Goal: Transaction & Acquisition: Purchase product/service

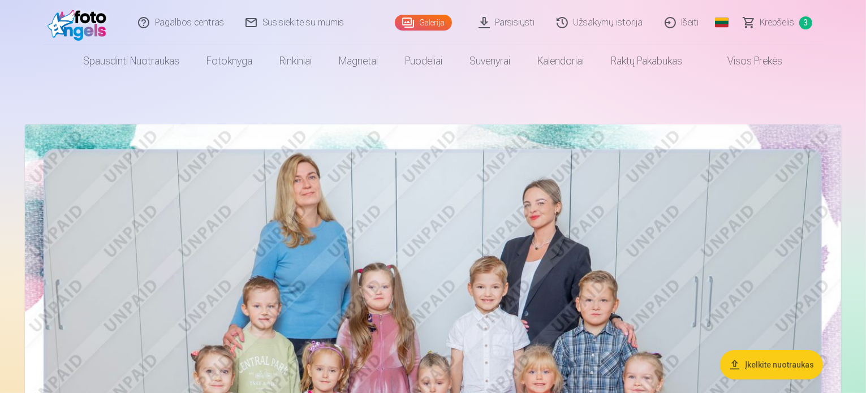
click at [776, 16] on span "Krepšelis" at bounding box center [777, 23] width 35 height 14
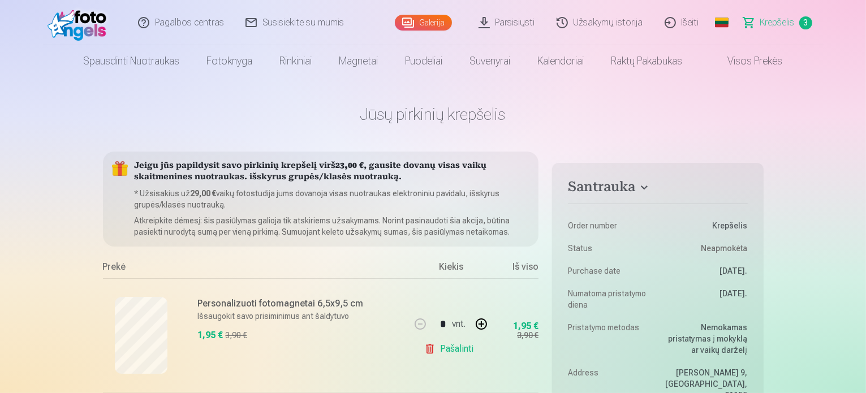
click at [439, 25] on link "Galerija" at bounding box center [423, 23] width 57 height 16
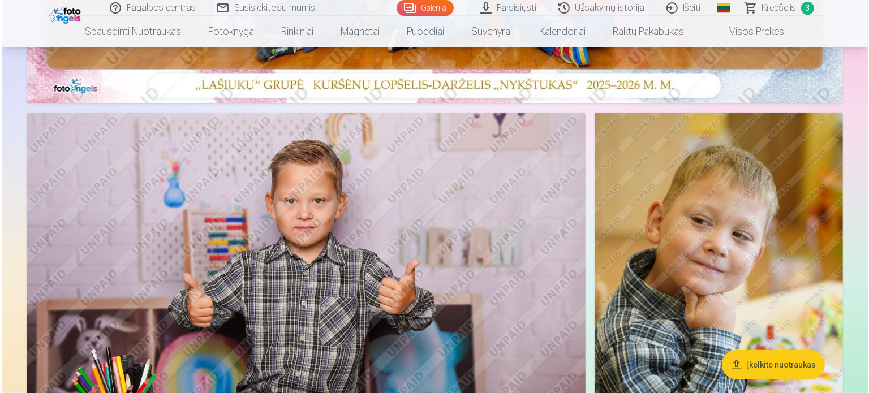
scroll to position [679, 0]
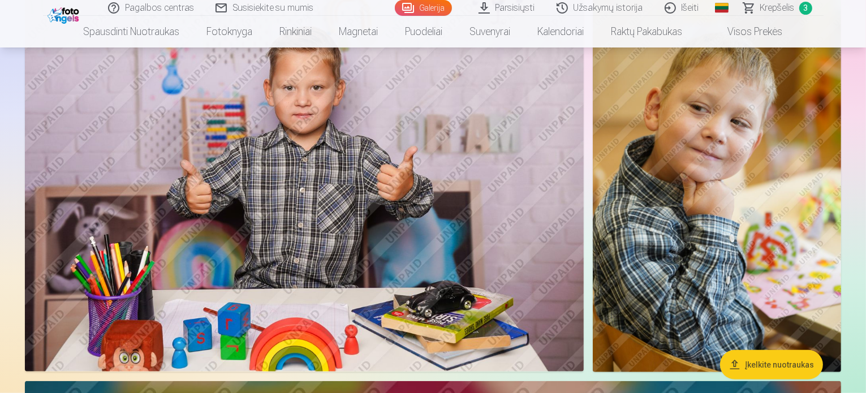
click at [429, 130] on img at bounding box center [304, 185] width 559 height 372
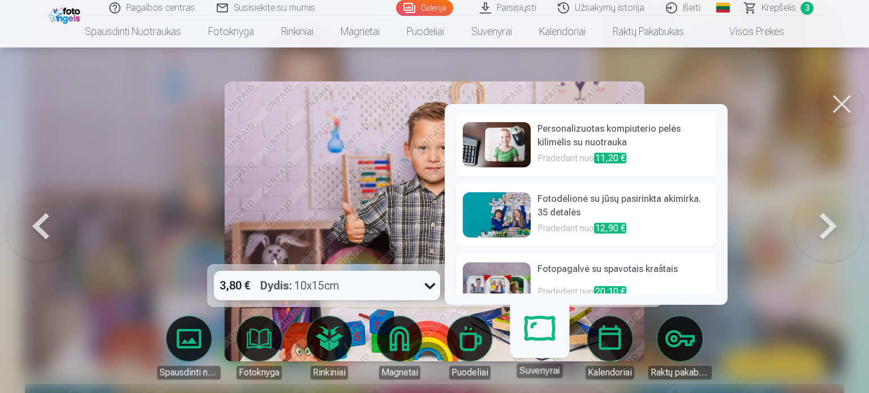
click at [541, 378] on div "Suvenyrai" at bounding box center [539, 370] width 46 height 15
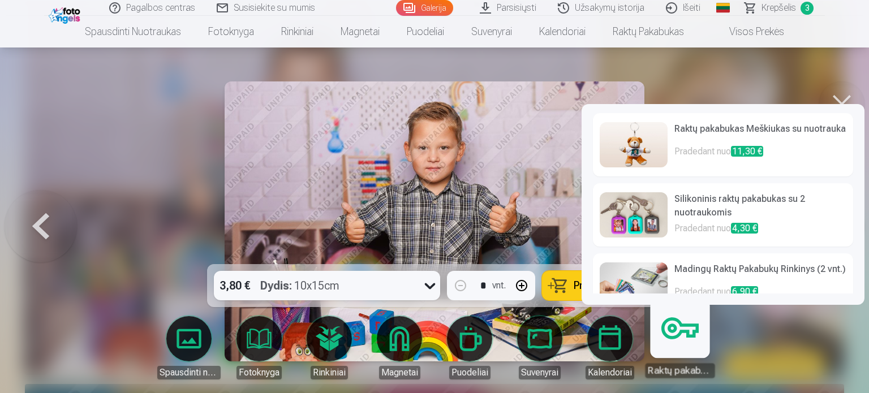
click at [702, 373] on div "Raktų pakabukas" at bounding box center [680, 370] width 70 height 15
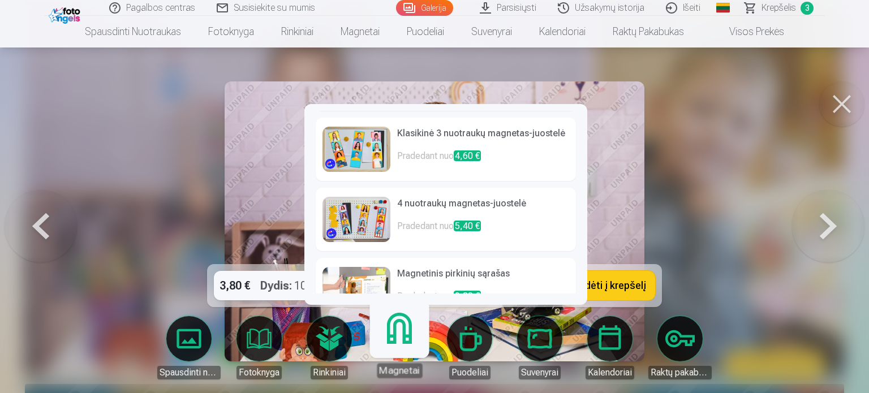
scroll to position [79, 0]
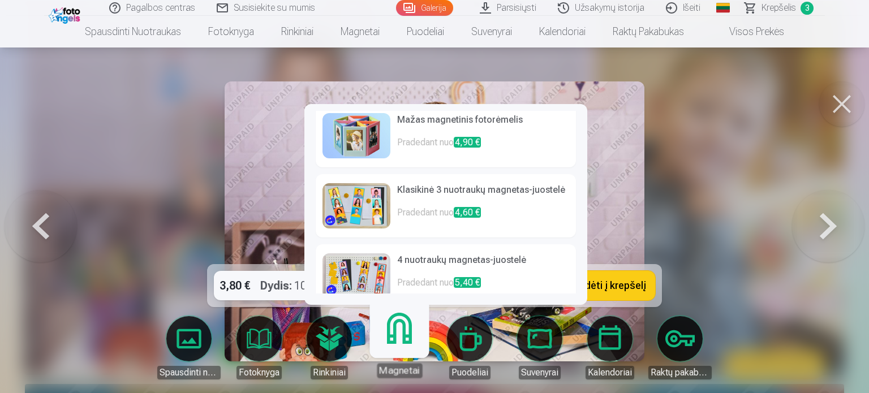
click at [438, 186] on h6 "Klasikinė 3 nuotraukų magnetas-juostelė" at bounding box center [483, 194] width 172 height 23
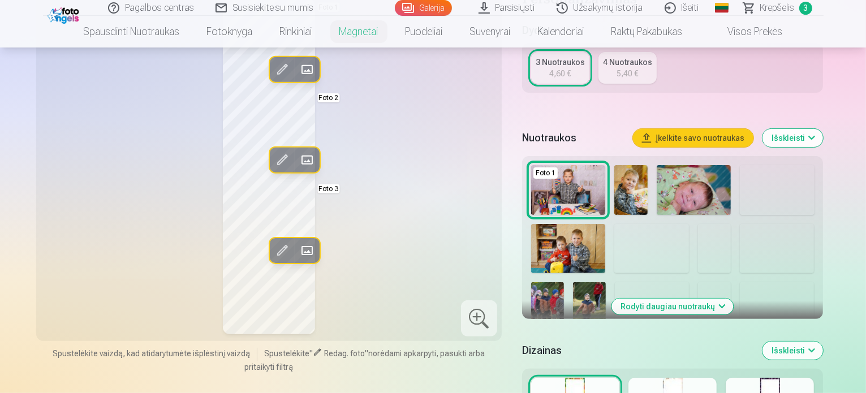
scroll to position [339, 0]
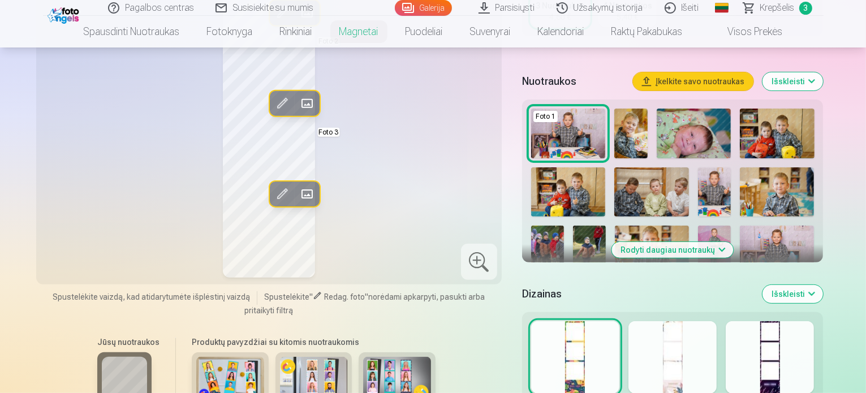
click at [812, 347] on div at bounding box center [770, 357] width 88 height 72
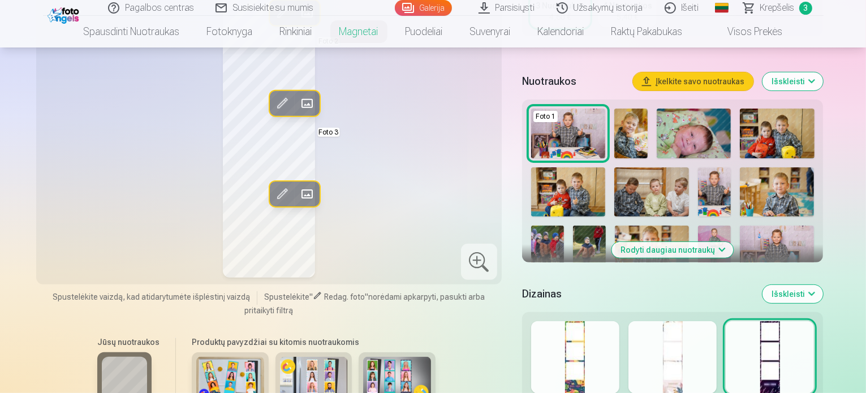
click at [699, 366] on div at bounding box center [672, 357] width 88 height 72
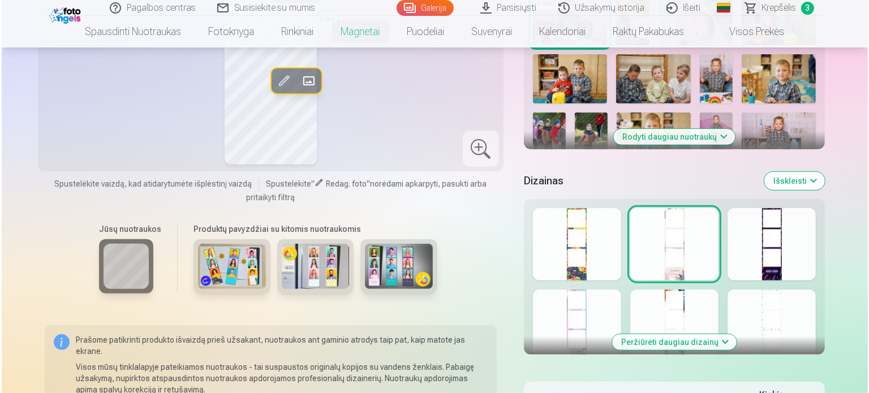
scroll to position [509, 0]
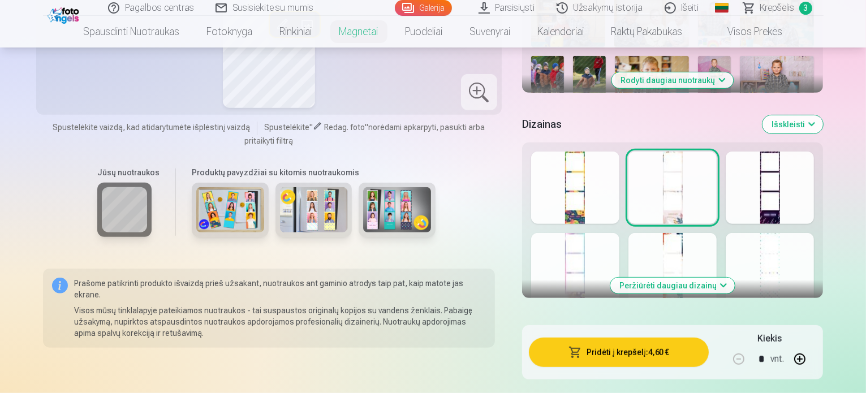
click at [704, 339] on button "Pridėti į krepšelį : 4,60 €" at bounding box center [619, 352] width 180 height 29
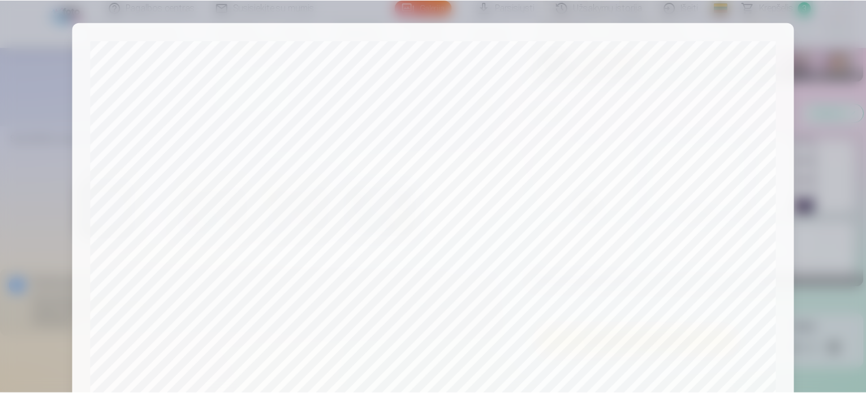
scroll to position [421, 0]
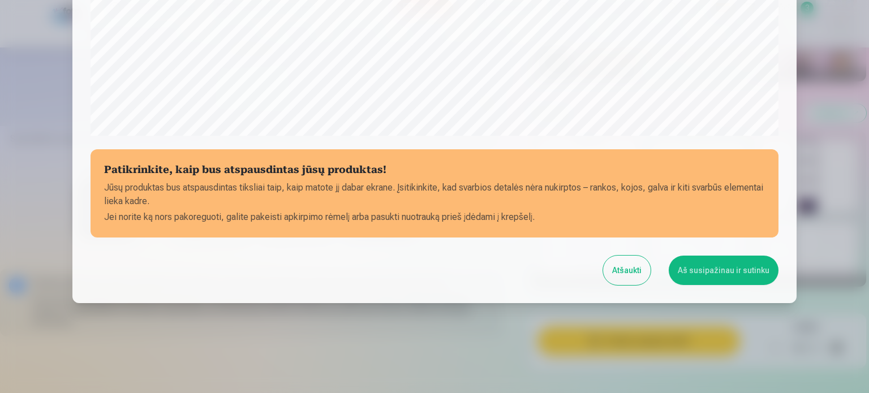
click at [691, 270] on button "Aš susipažinau ir sutinku" at bounding box center [724, 270] width 110 height 29
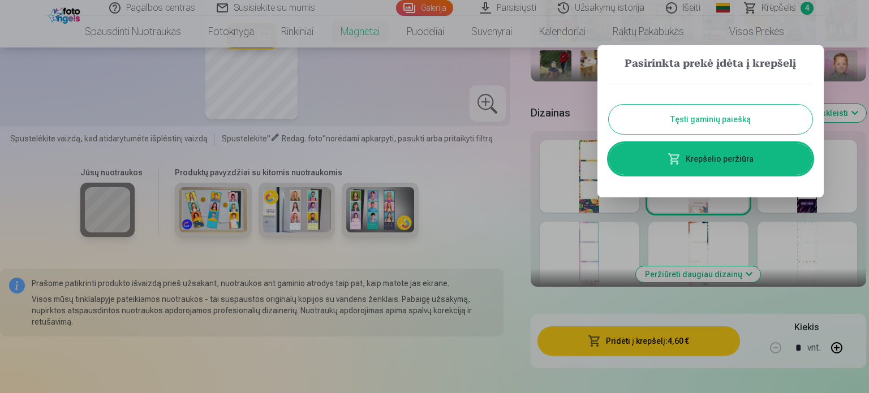
click at [672, 126] on button "Tęsti gaminių paiešką" at bounding box center [711, 119] width 204 height 29
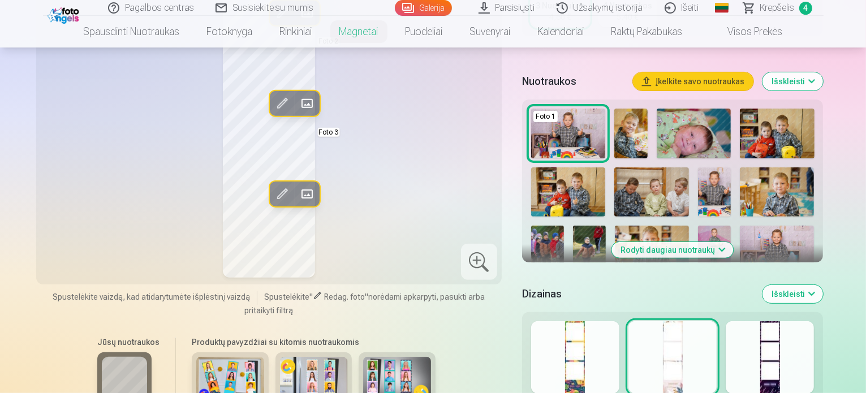
scroll to position [396, 0]
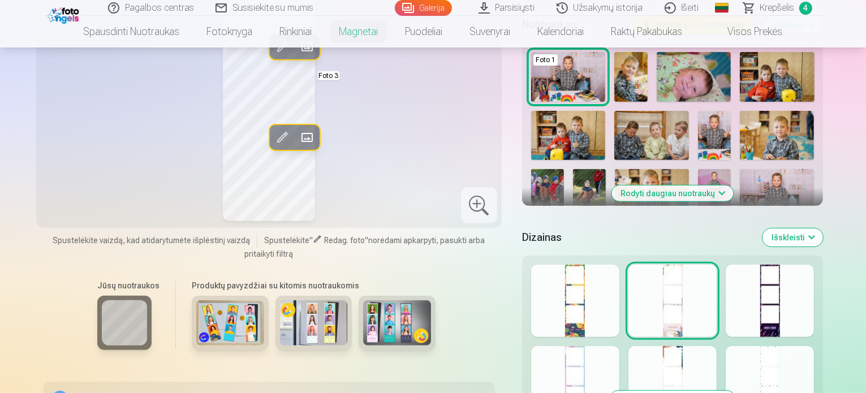
click at [734, 186] on button "Rodyti daugiau nuotraukų" at bounding box center [673, 194] width 122 height 16
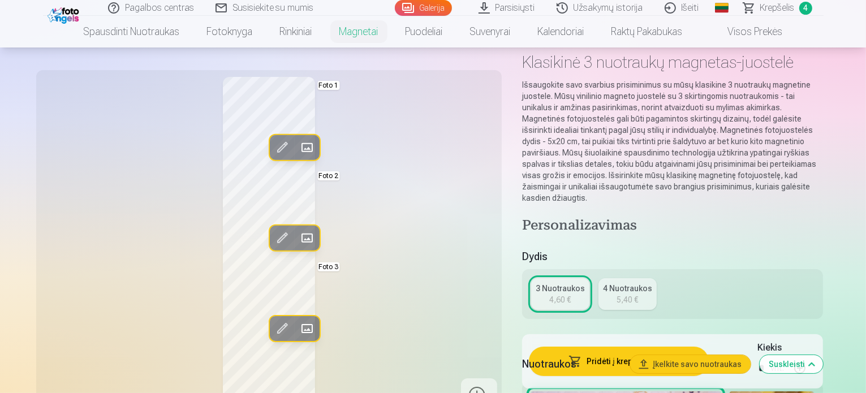
scroll to position [0, 0]
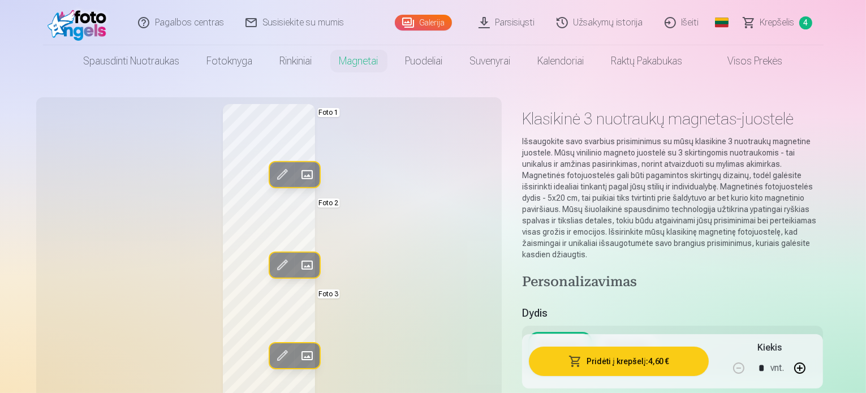
click at [768, 27] on span "Krepšelis" at bounding box center [777, 23] width 35 height 14
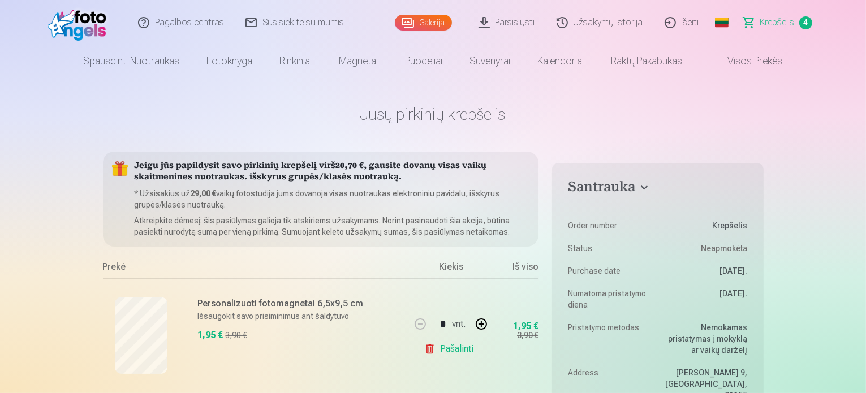
click at [436, 23] on link "Galerija" at bounding box center [423, 23] width 57 height 16
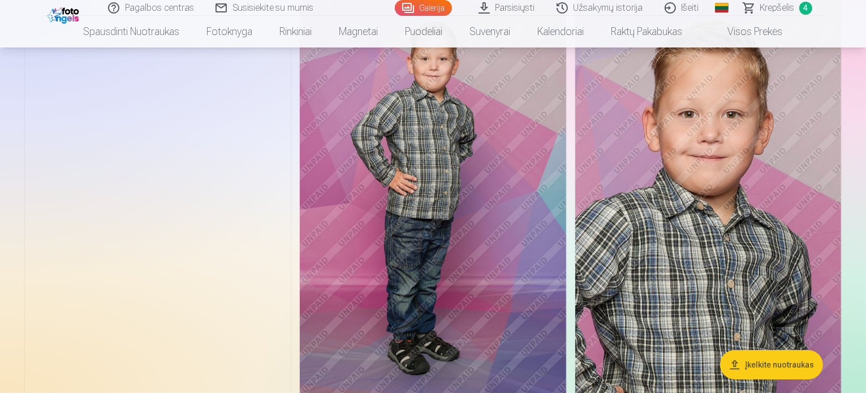
scroll to position [4299, 0]
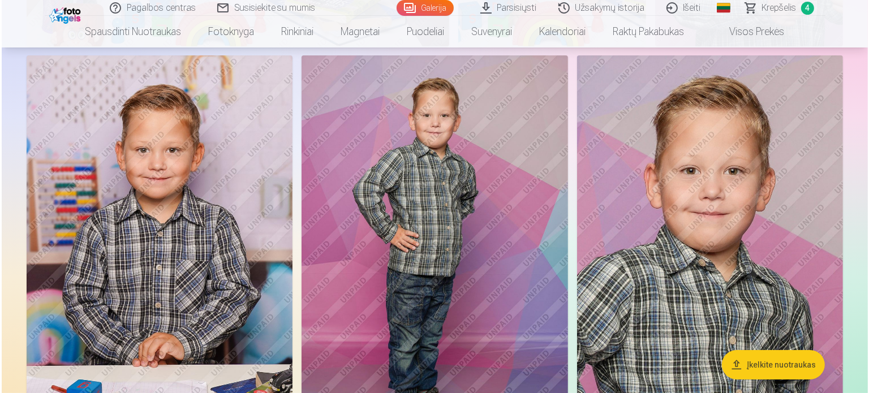
scroll to position [4313, 0]
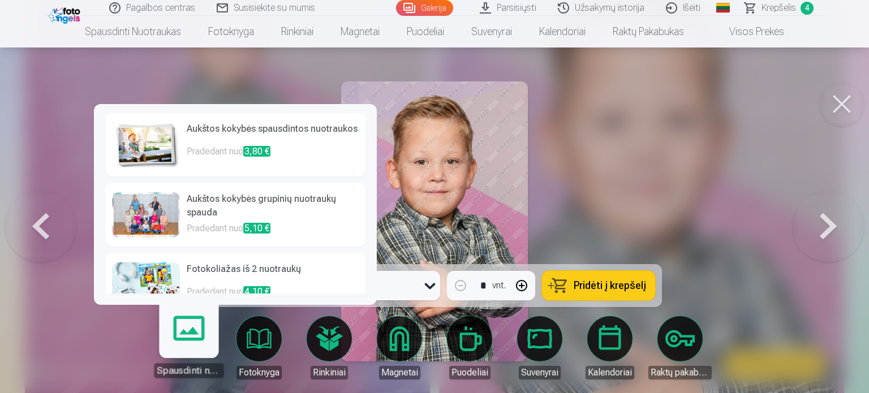
click at [244, 131] on h6 "Aukštos kokybės spausdintos nuotraukos" at bounding box center [273, 133] width 172 height 23
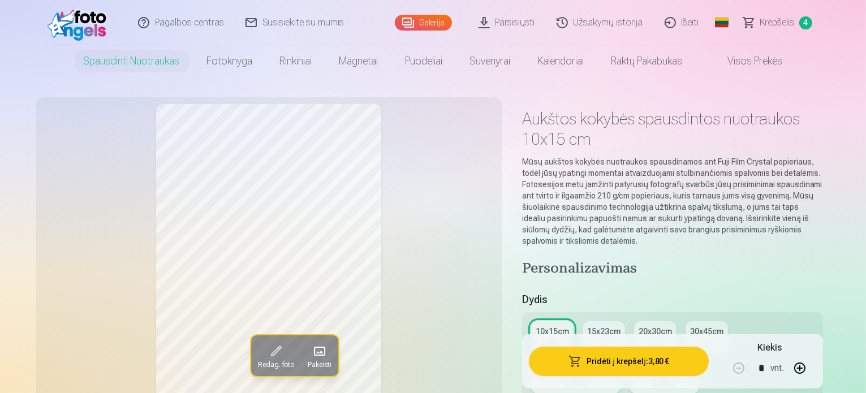
click at [698, 363] on button "Pridėti į krepšelį : 3,80 €" at bounding box center [619, 361] width 180 height 29
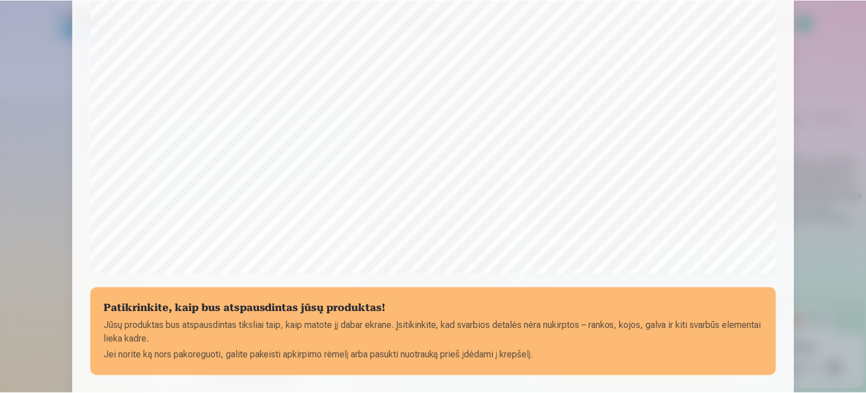
scroll to position [421, 0]
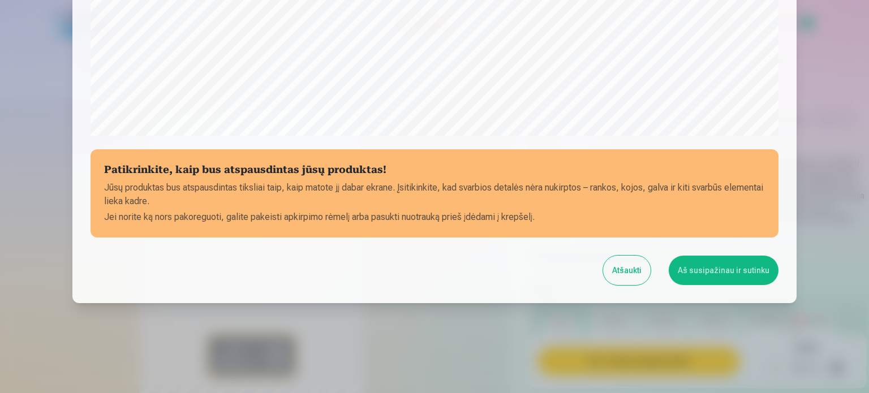
click at [714, 265] on button "Aš susipažinau ir sutinku" at bounding box center [724, 270] width 110 height 29
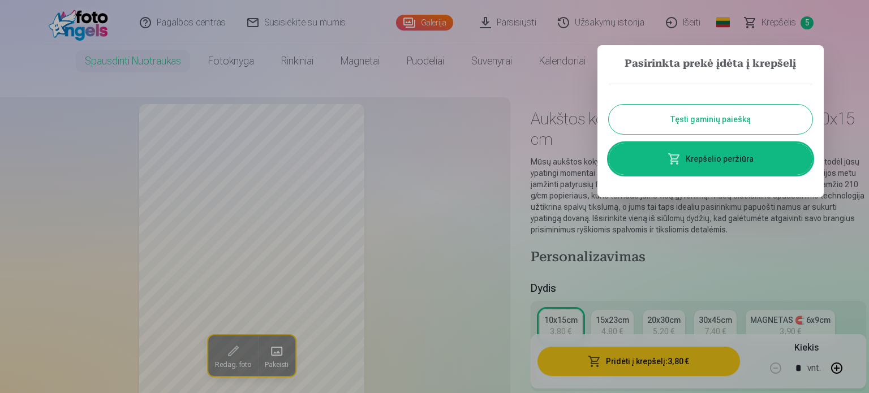
click at [681, 122] on button "Tęsti gaminių paiešką" at bounding box center [711, 119] width 204 height 29
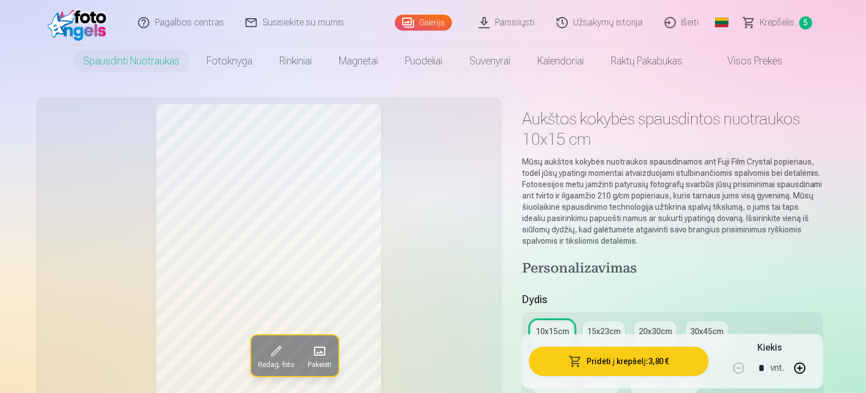
click at [780, 20] on span "Krepšelis" at bounding box center [777, 23] width 35 height 14
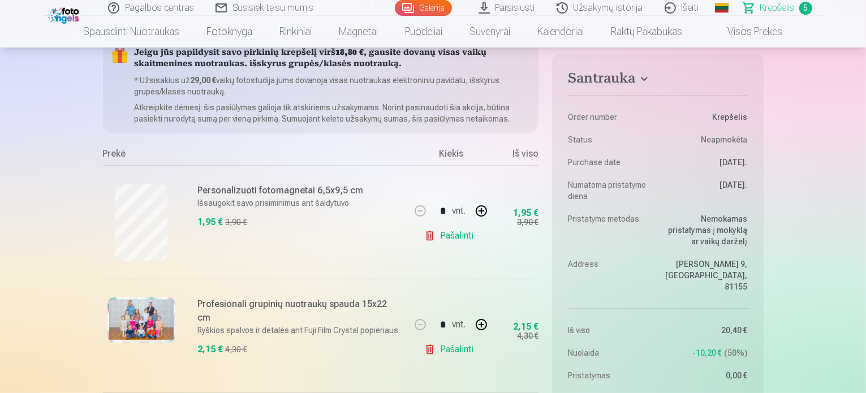
scroll to position [57, 0]
